Goal: Information Seeking & Learning: Learn about a topic

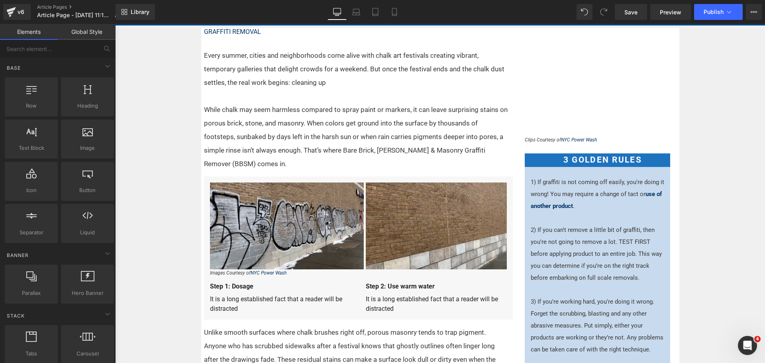
scroll to position [199, 0]
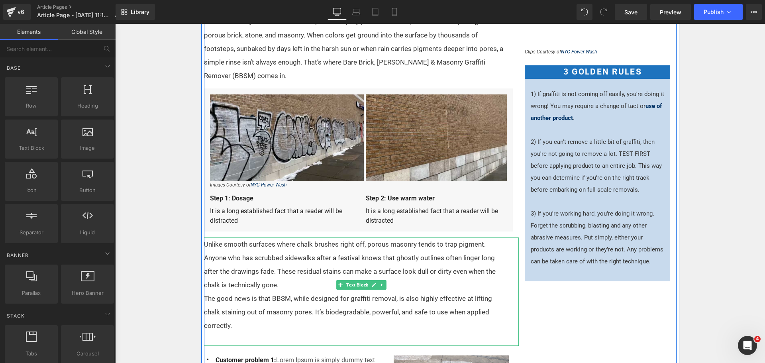
click at [274, 270] on p "Unlike smooth surfaces where chalk brushes right off, porous masonry tends to t…" at bounding box center [357, 265] width 306 height 54
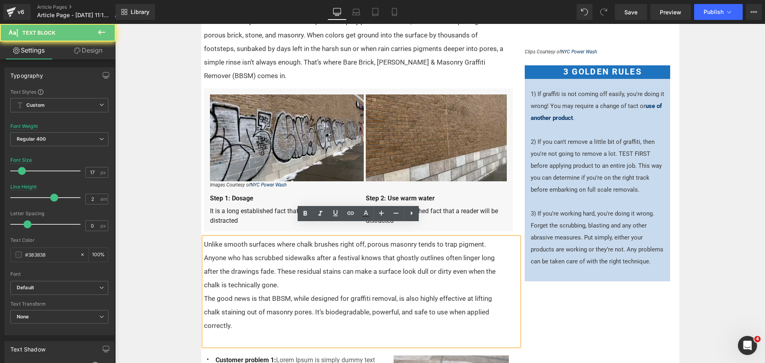
click at [274, 270] on p "Unlike smooth surfaces where chalk brushes right off, porous masonry tends to t…" at bounding box center [357, 265] width 306 height 54
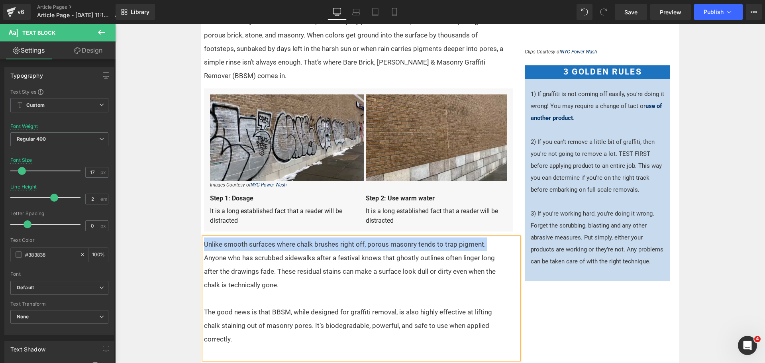
drag, startPoint x: 484, startPoint y: 230, endPoint x: 194, endPoint y: 230, distance: 289.4
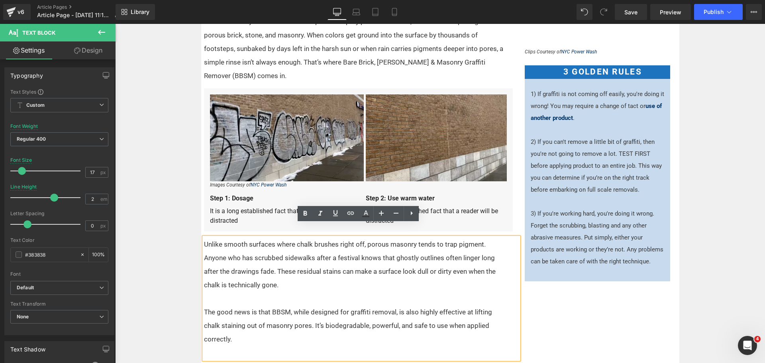
click at [288, 292] on p at bounding box center [357, 299] width 306 height 14
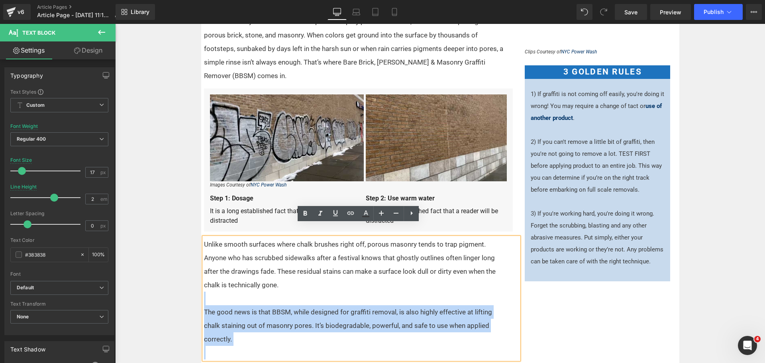
drag, startPoint x: 292, startPoint y: 285, endPoint x: 199, endPoint y: 236, distance: 105.2
click at [204, 238] on div "Unlike smooth surfaces where chalk brushes right off, porous masonry tends to t…" at bounding box center [361, 299] width 315 height 122
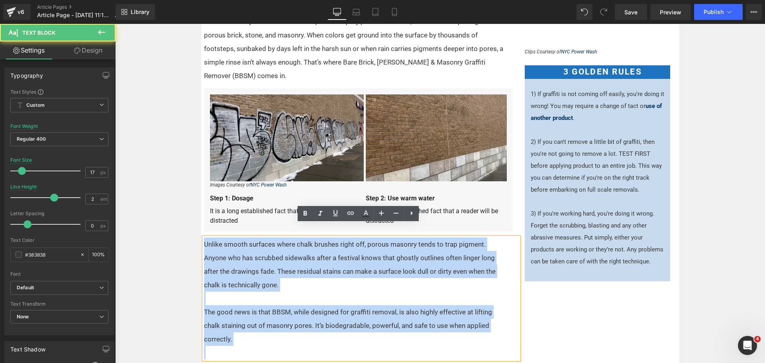
click at [204, 238] on div "Unlike smooth surfaces where chalk brushes right off, porous masonry tends to t…" at bounding box center [361, 299] width 315 height 122
click at [265, 268] on p "Unlike smooth surfaces where chalk brushes right off, porous masonry tends to t…" at bounding box center [357, 265] width 306 height 54
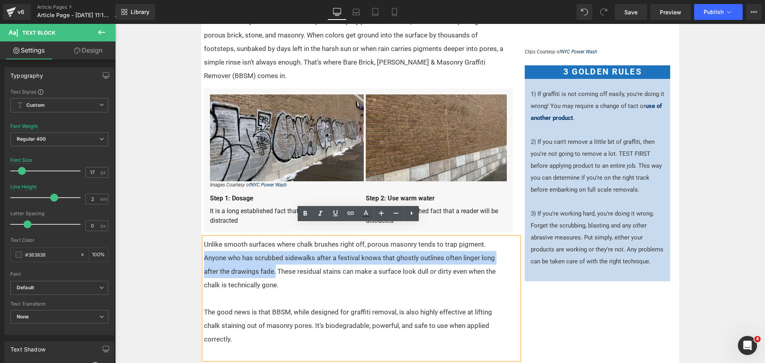
drag, startPoint x: 482, startPoint y: 231, endPoint x: 246, endPoint y: 259, distance: 238.0
click at [246, 259] on p "Unlike smooth surfaces where chalk brushes right off, porous masonry tends to t…" at bounding box center [357, 265] width 306 height 54
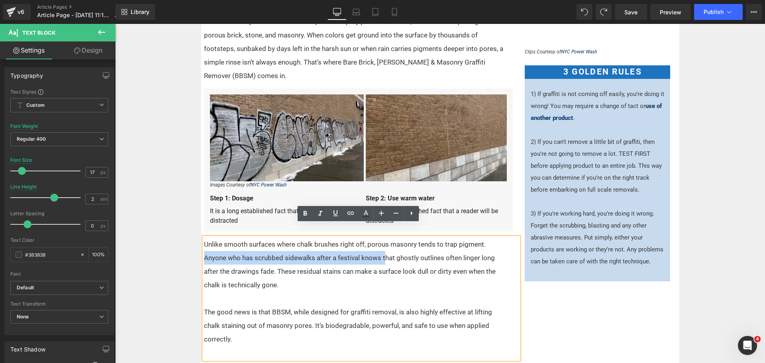
drag, startPoint x: 482, startPoint y: 230, endPoint x: 356, endPoint y: 248, distance: 127.3
click at [356, 248] on p "Unlike smooth surfaces where chalk brushes right off, porous masonry tends to t…" at bounding box center [357, 265] width 306 height 54
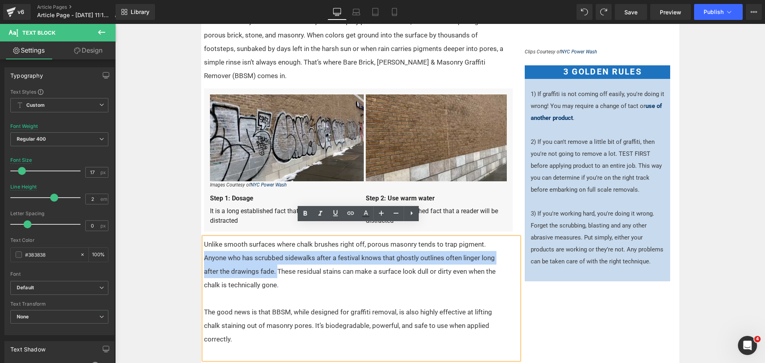
drag, startPoint x: 246, startPoint y: 259, endPoint x: 482, endPoint y: 225, distance: 238.4
click at [482, 238] on p "Unlike smooth surfaces where chalk brushes right off, porous masonry tends to t…" at bounding box center [357, 265] width 306 height 54
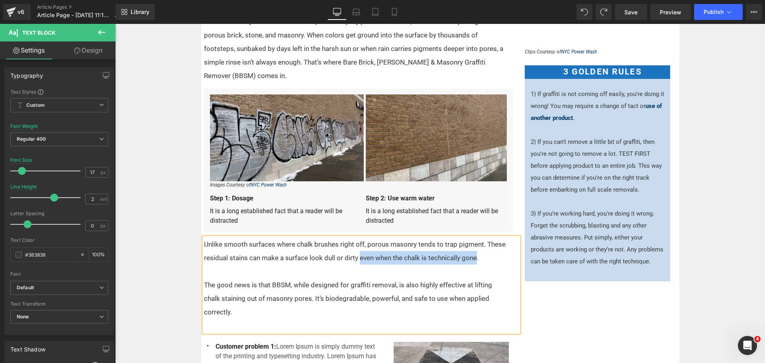
drag, startPoint x: 356, startPoint y: 246, endPoint x: 475, endPoint y: 248, distance: 118.4
click at [475, 248] on p "Unlike smooth surfaces where chalk brushes right off, porous masonry tends to t…" at bounding box center [357, 251] width 306 height 27
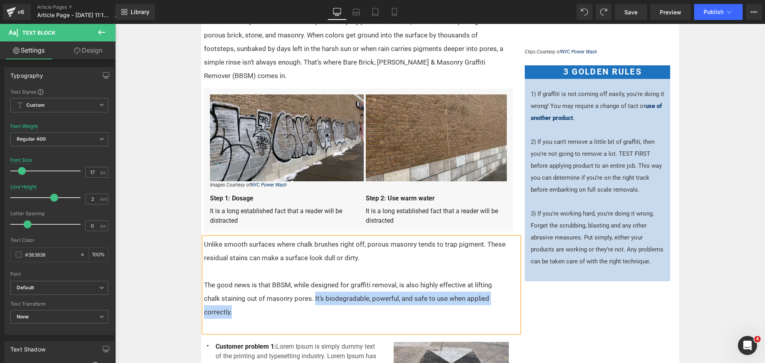
drag, startPoint x: 501, startPoint y: 285, endPoint x: 294, endPoint y: 286, distance: 206.9
click at [294, 286] on p "The good news is that BBSM, while designed for graffiti removal, is also highly…" at bounding box center [357, 298] width 306 height 41
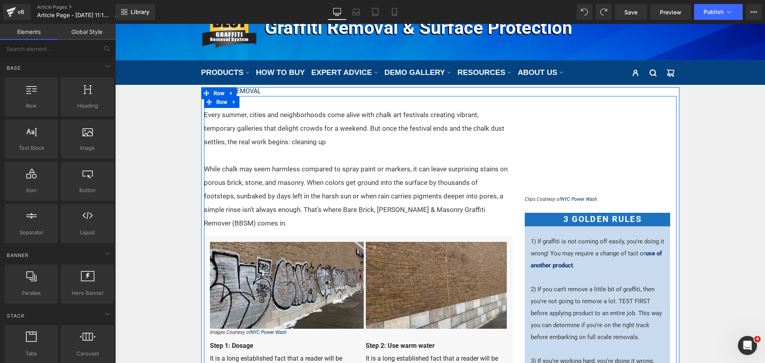
scroll to position [40, 0]
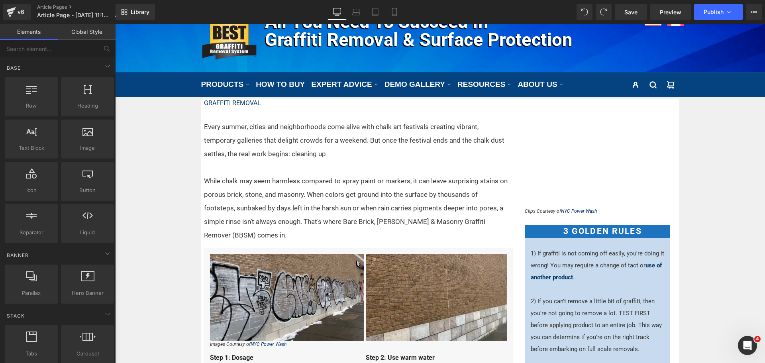
click at [620, 12] on link "Save" at bounding box center [631, 12] width 32 height 16
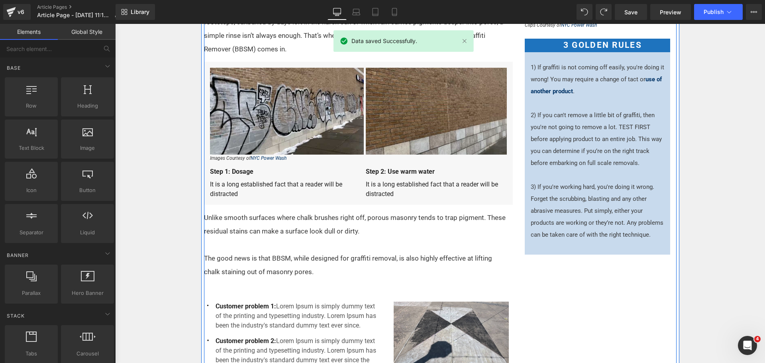
scroll to position [239, 0]
